Goal: Task Accomplishment & Management: Use online tool/utility

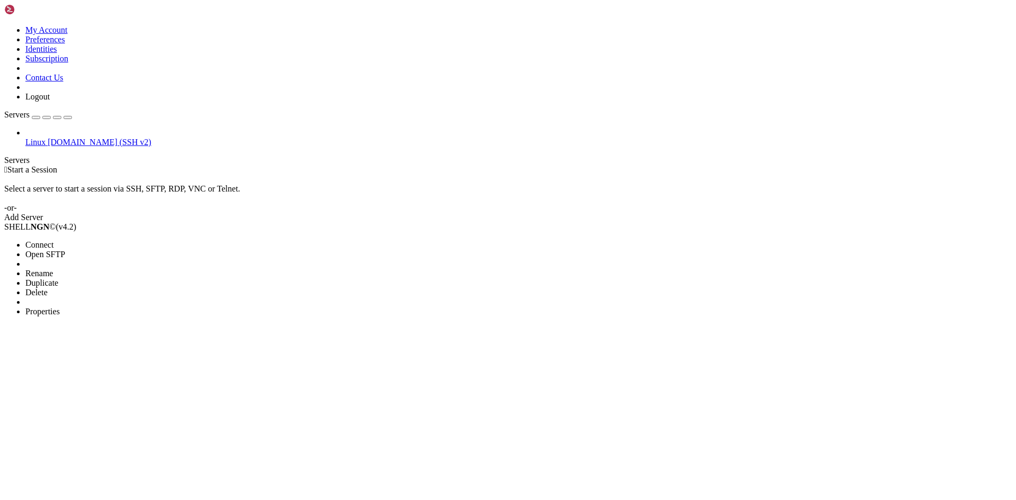
click at [53, 240] on span "Connect" at bounding box center [39, 244] width 28 height 9
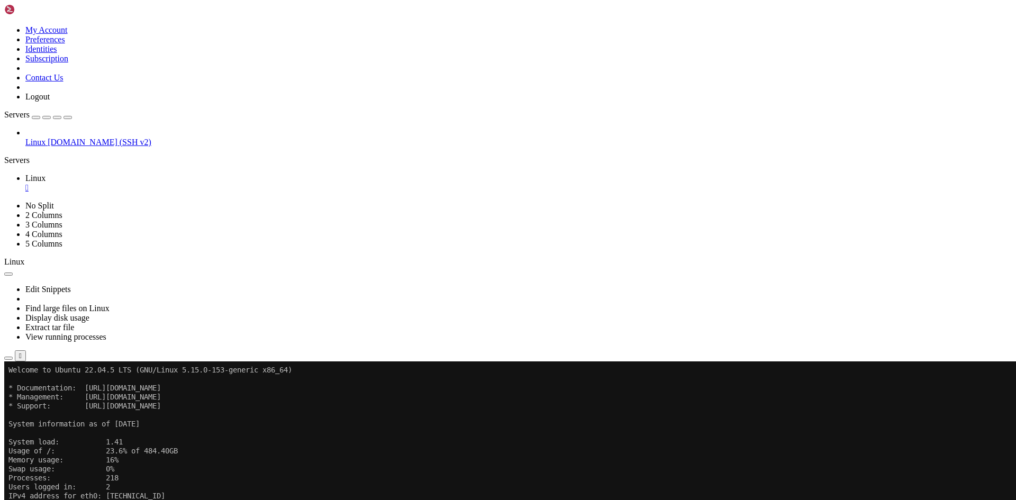
click at [255, 500] on x-row "IPv6 address for eth0: [TECHNICAL_ID]" at bounding box center [445, 505] width 874 height 9
click at [58, 446] on span "Duplicate" at bounding box center [41, 450] width 33 height 9
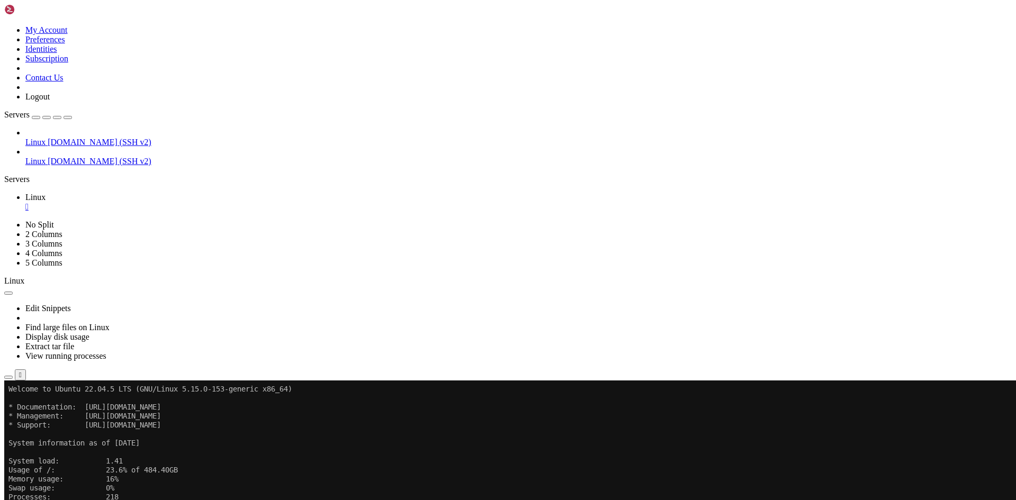
click at [53, 455] on span "Rename" at bounding box center [39, 459] width 28 height 9
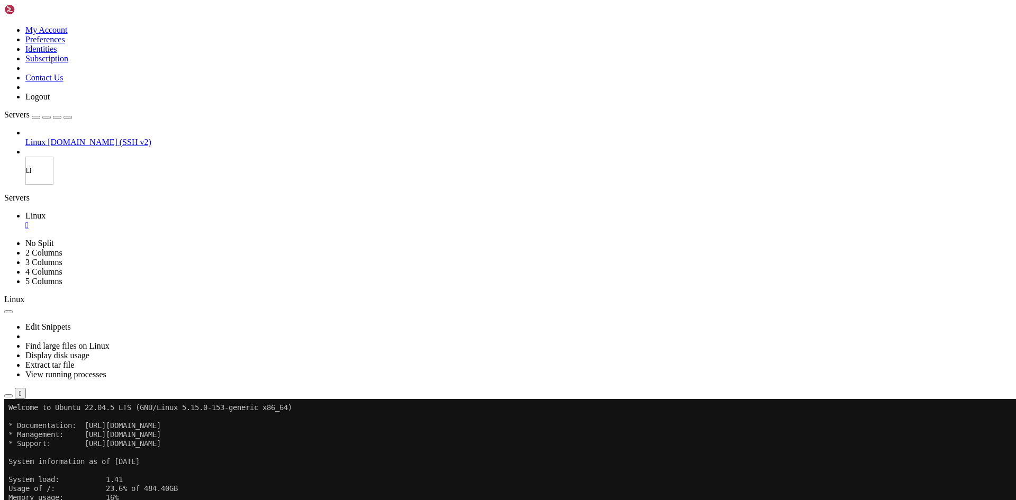
type input "L"
type input "Satis"
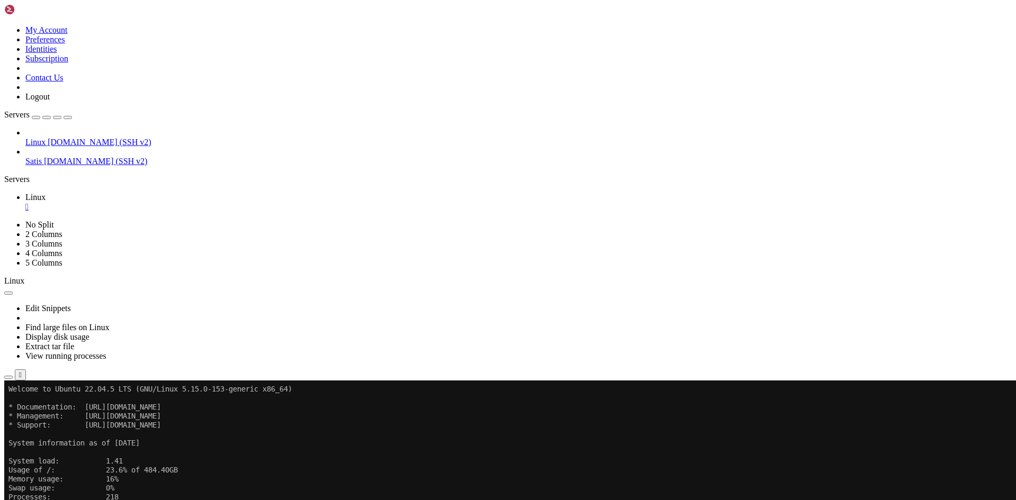
click at [60, 493] on span "Properties" at bounding box center [42, 497] width 34 height 9
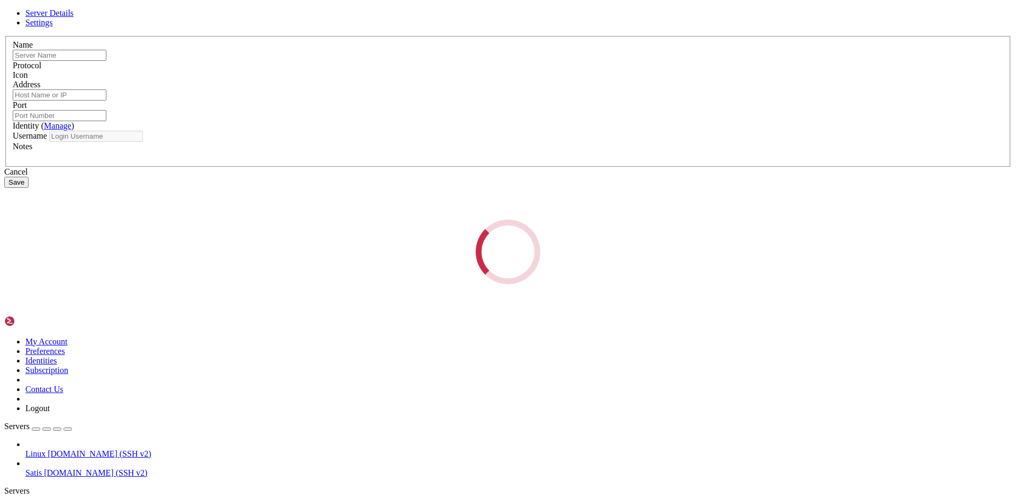
type input "Satis"
type input "[DOMAIN_NAME]"
type input "4000"
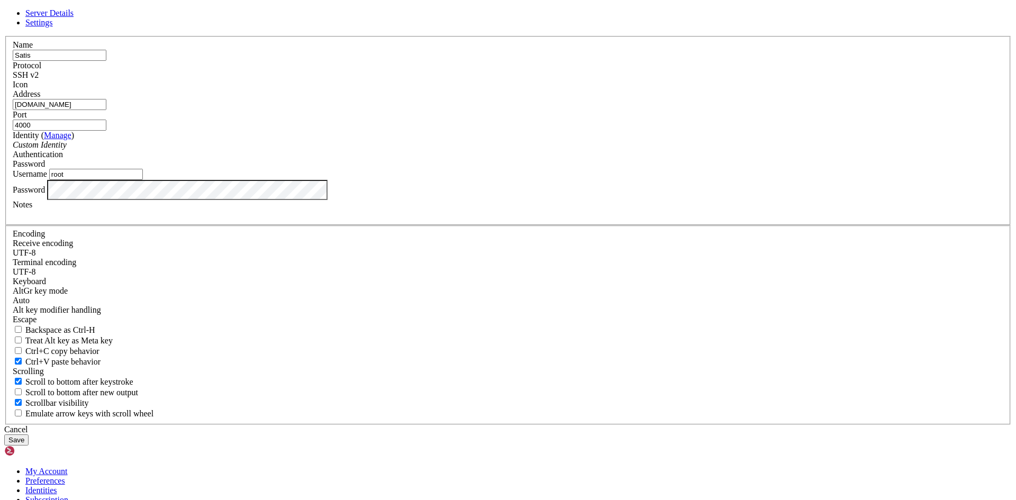
drag, startPoint x: 366, startPoint y: 267, endPoint x: 333, endPoint y: 267, distance: 32.3
click at [333, 267] on div "Server Details Settings Name Satis Protocol SSH v2 Icon" at bounding box center [508, 226] width 1008 height 437
type input "satis"
drag, startPoint x: 581, startPoint y: 389, endPoint x: 447, endPoint y: 364, distance: 136.3
click at [581, 425] on div "Cancel" at bounding box center [508, 430] width 1008 height 10
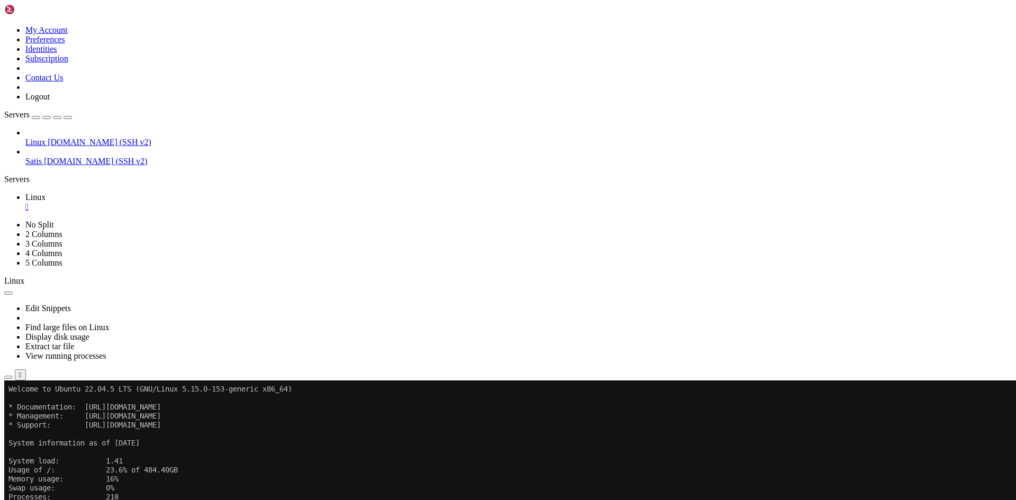
click at [60, 493] on span "Properties" at bounding box center [42, 497] width 34 height 9
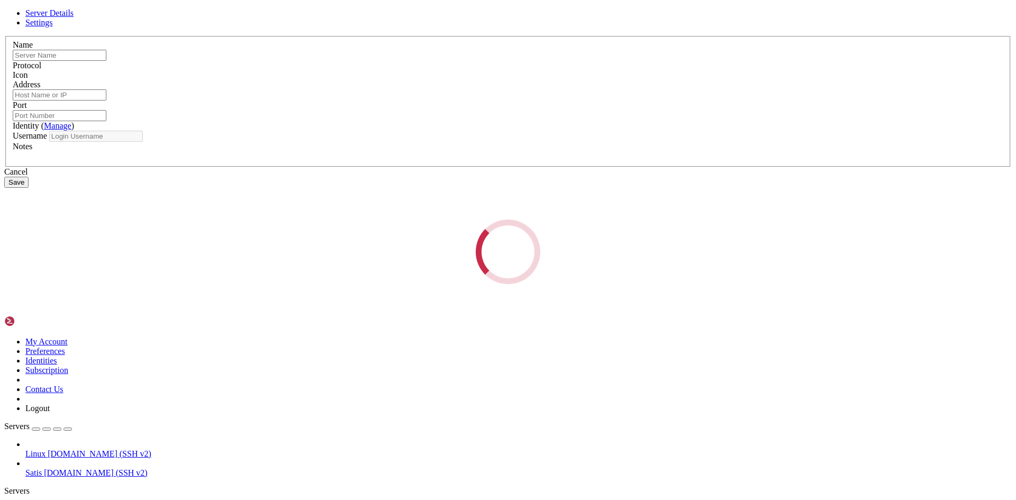
type input "Satis"
type input "[DOMAIN_NAME]"
type input "4000"
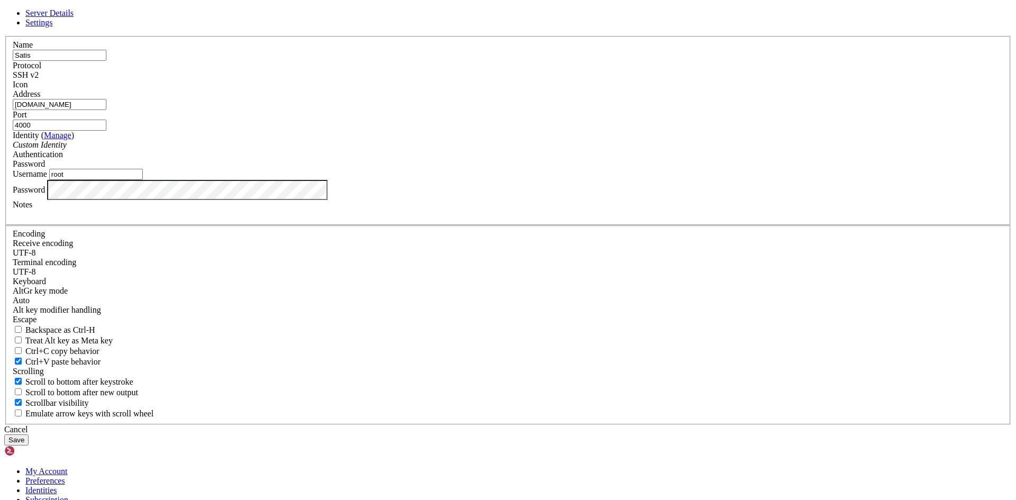
drag, startPoint x: 424, startPoint y: 268, endPoint x: 315, endPoint y: 268, distance: 108.5
click at [315, 268] on div "Server Details Settings Name Satis Protocol SSH v2 Icon" at bounding box center [508, 226] width 1008 height 437
type input "satis"
click at [231, 314] on div "Server Details Settings Name Satis Protocol SSH v2 Icon" at bounding box center [508, 226] width 1008 height 437
click at [29, 435] on button "Save" at bounding box center [16, 440] width 24 height 11
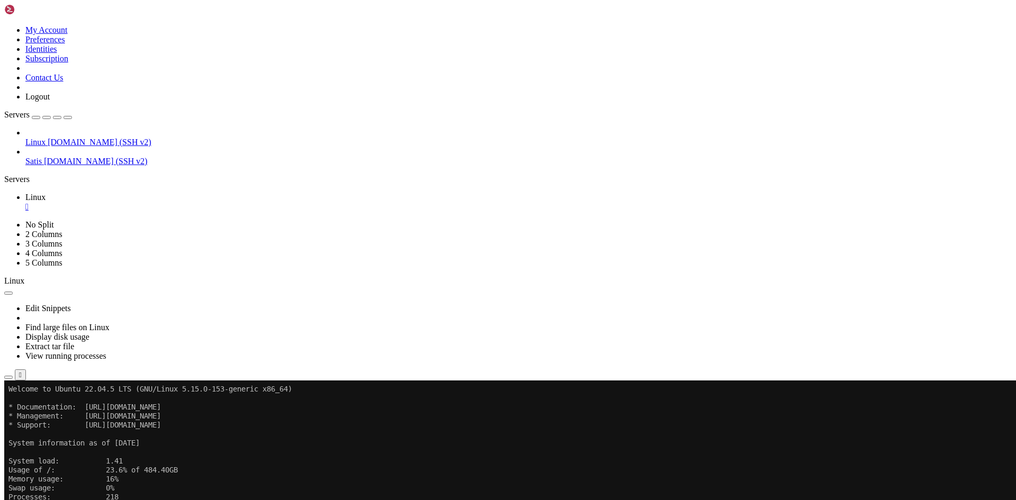
click at [53, 427] on span "Connect" at bounding box center [39, 431] width 28 height 9
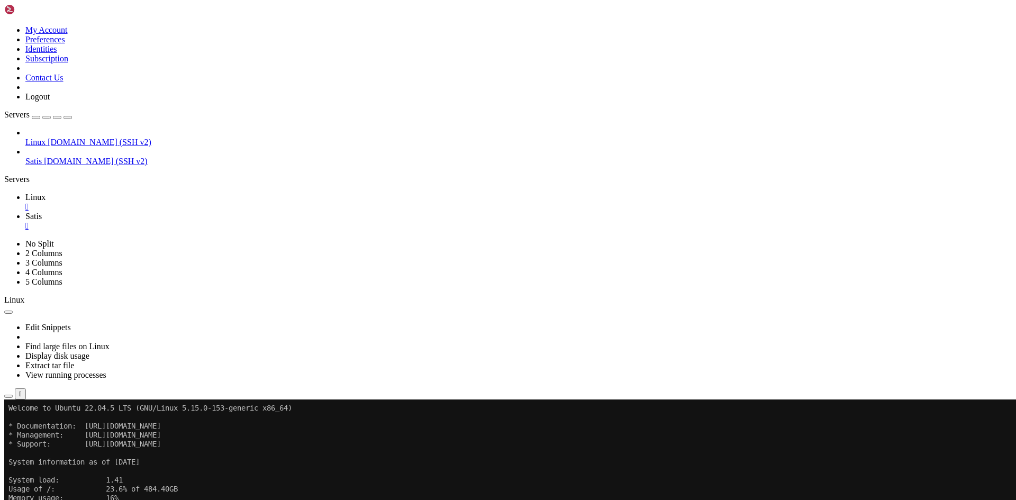
scroll to position [0, 0]
drag, startPoint x: 519, startPoint y: 178, endPoint x: 601, endPoint y: 177, distance: 82.0
click at [175, 202] on div "" at bounding box center [518, 207] width 987 height 10
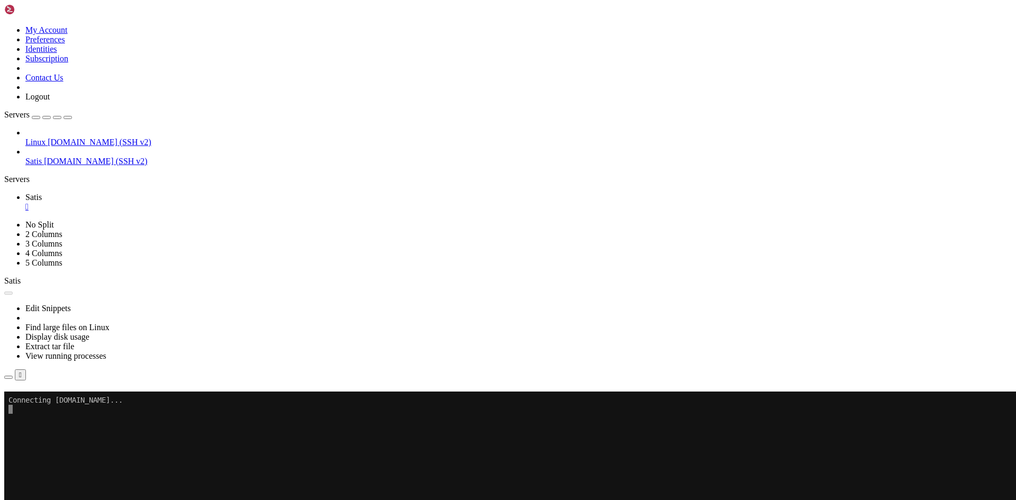
click at [47, 401] on button "Reconnect" at bounding box center [25, 406] width 42 height 11
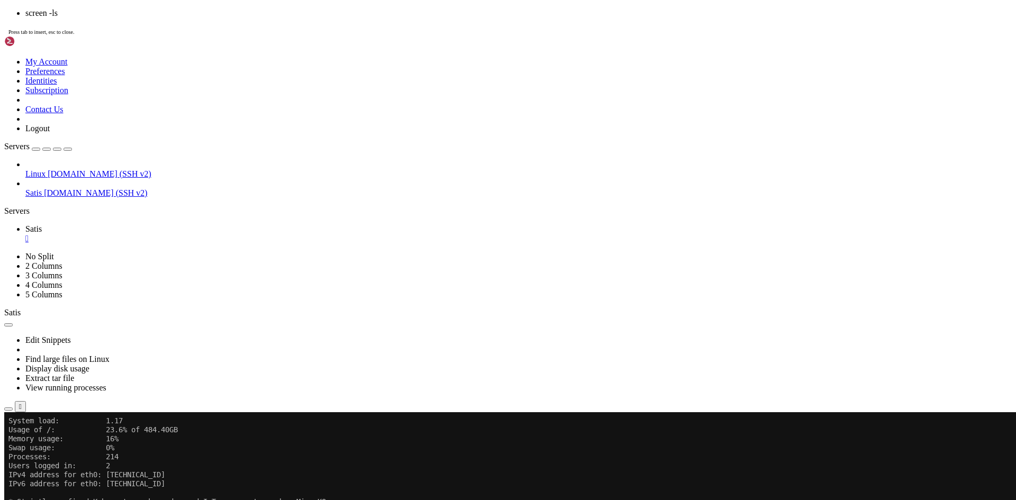
scroll to position [72, 0]
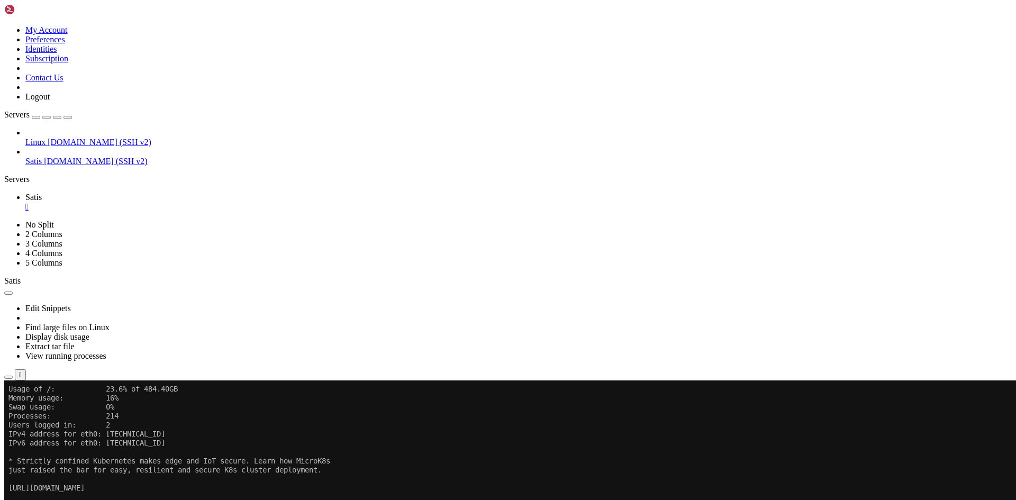
scroll to position [81, 0]
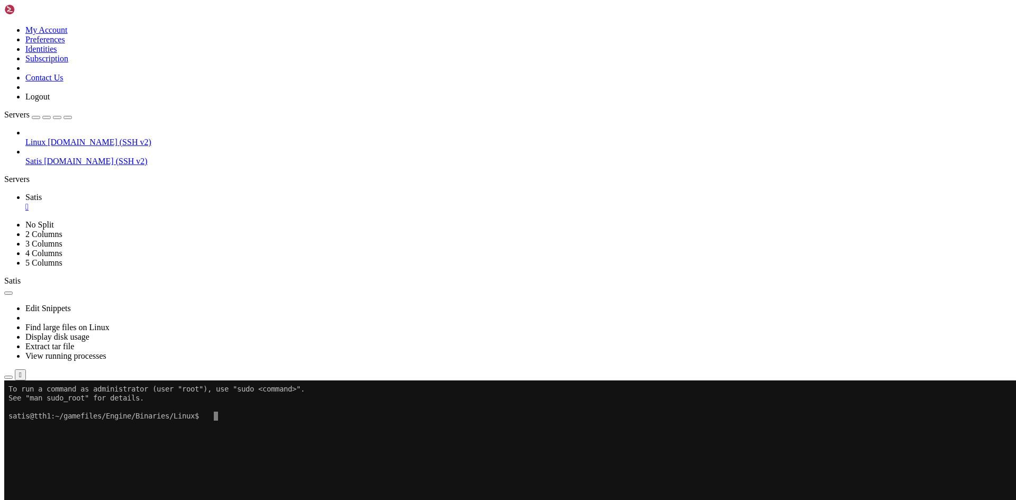
scroll to position [90, 0]
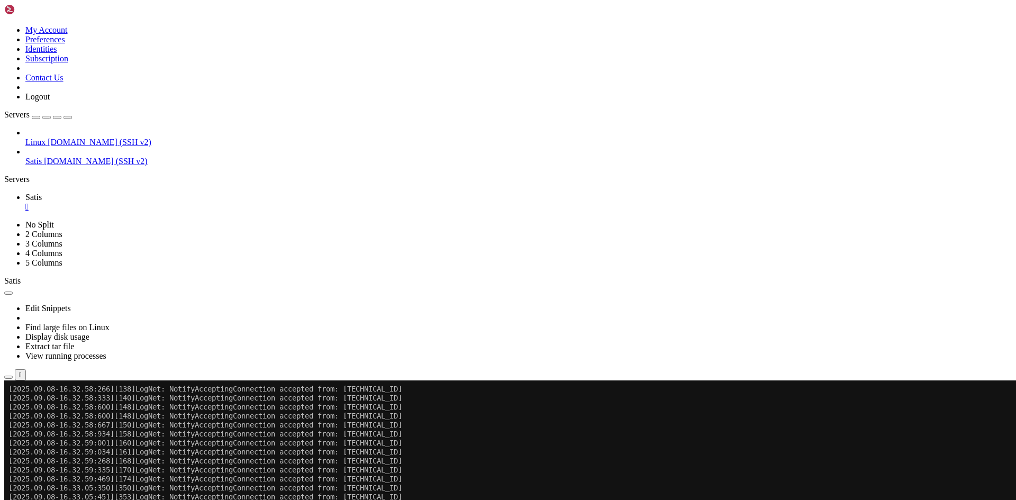
scroll to position [22053, 0]
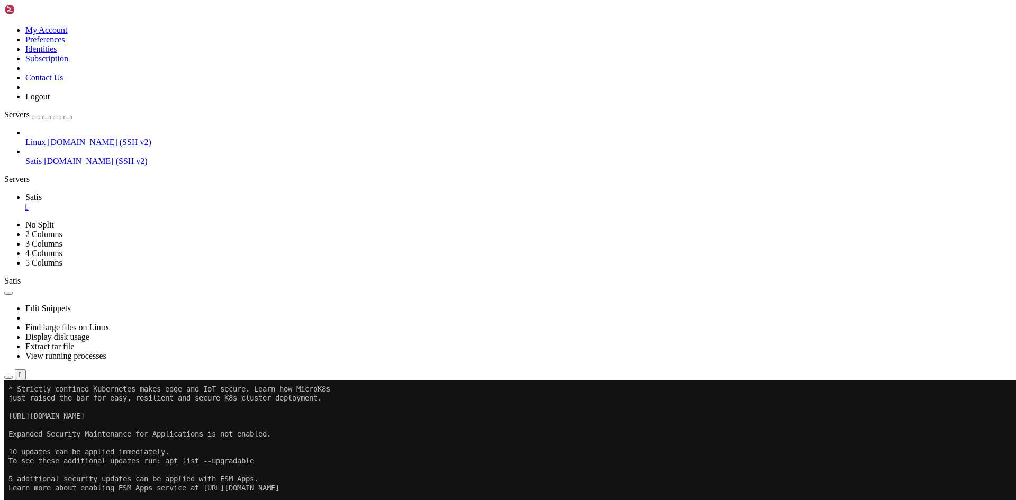
scroll to position [56692, 0]
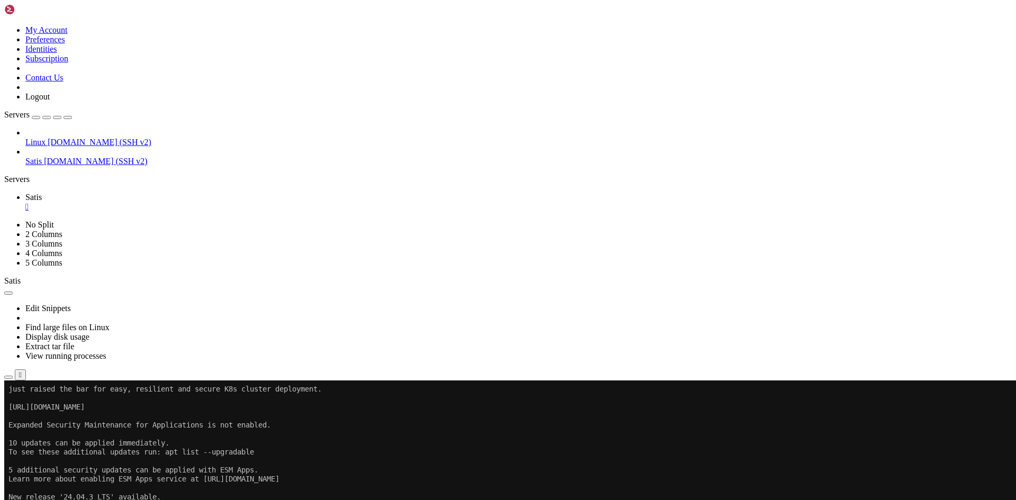
scroll to position [56701, 0]
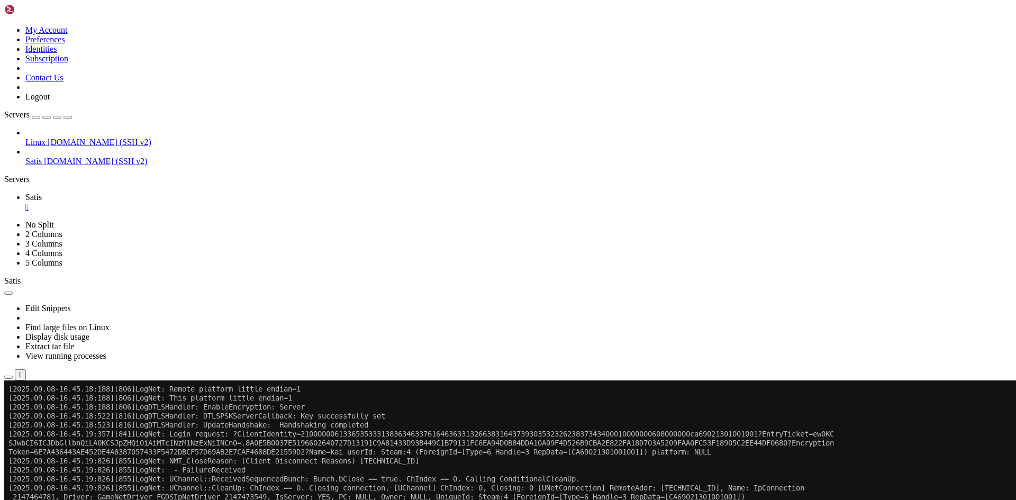
scroll to position [108859, 0]
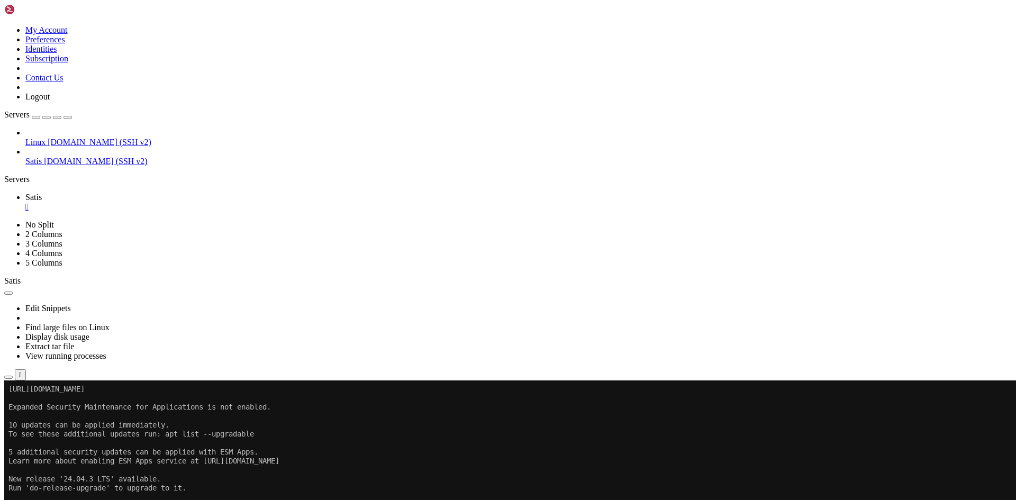
scroll to position [144929, 0]
